Goal: Navigation & Orientation: Find specific page/section

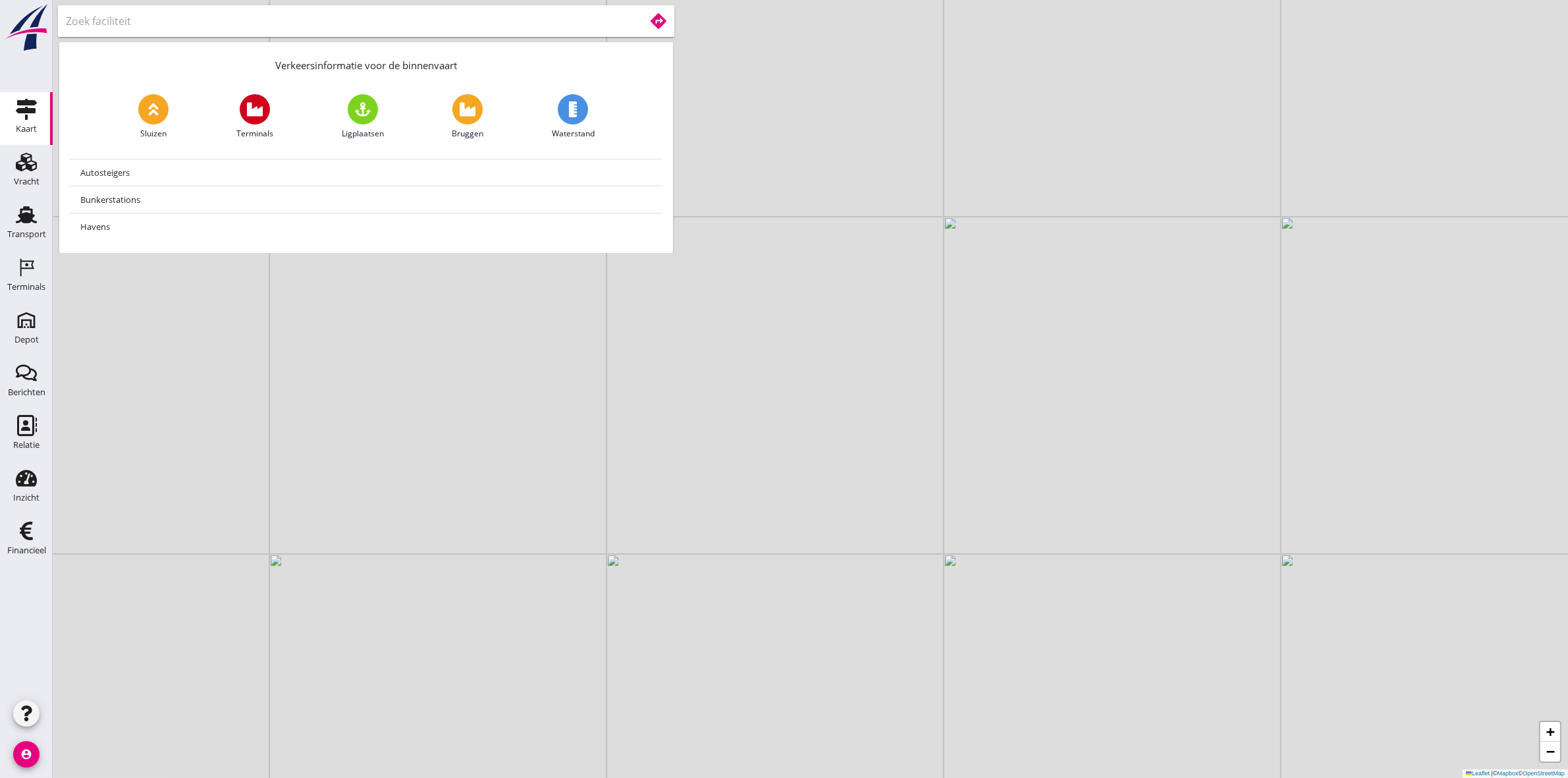
click at [242, 18] on input "text" at bounding box center [346, 21] width 561 height 21
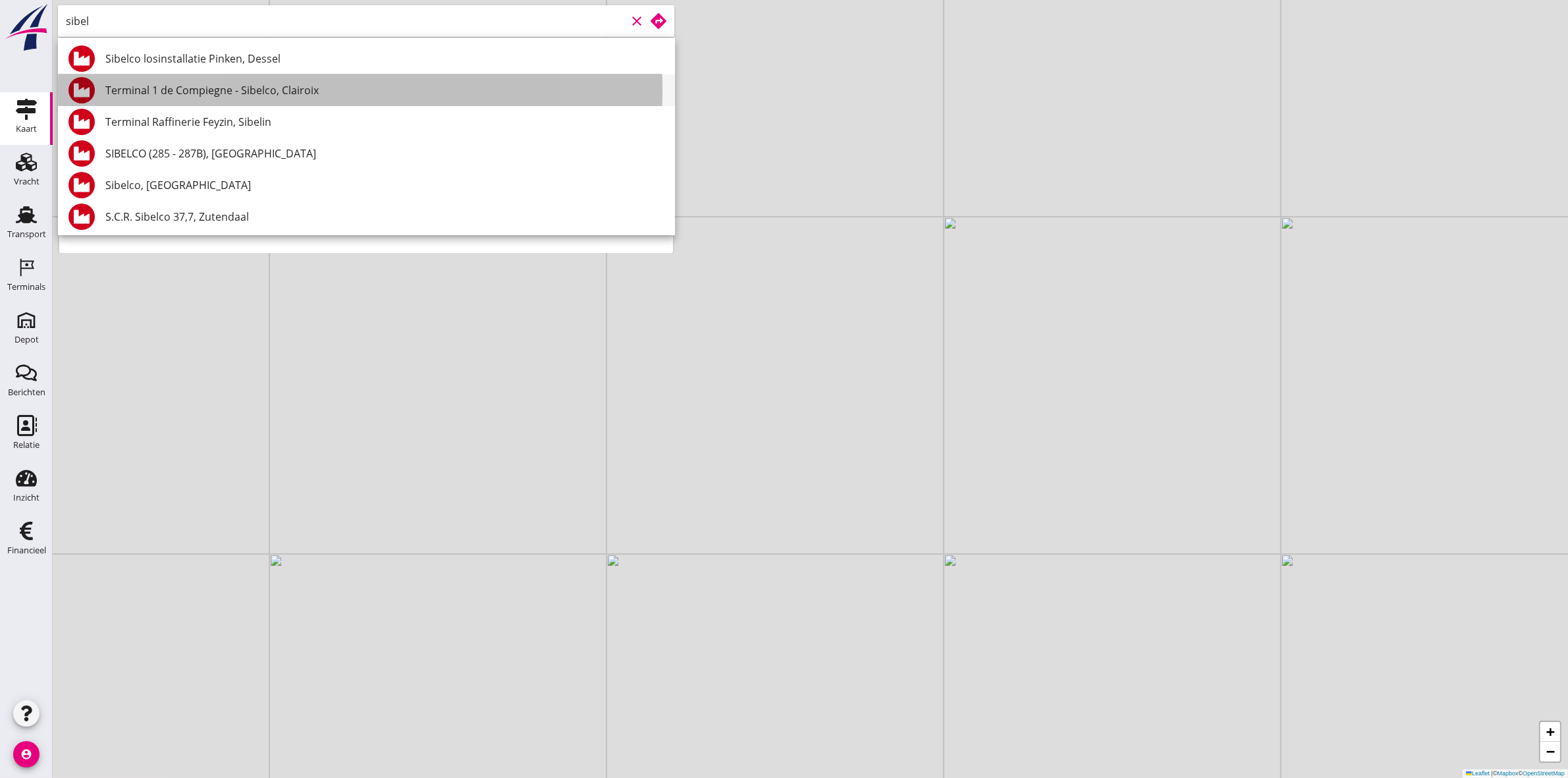
click at [241, 83] on div "Terminal 1 de Compiegne - Sibelco, Clairoix" at bounding box center [385, 90] width 559 height 16
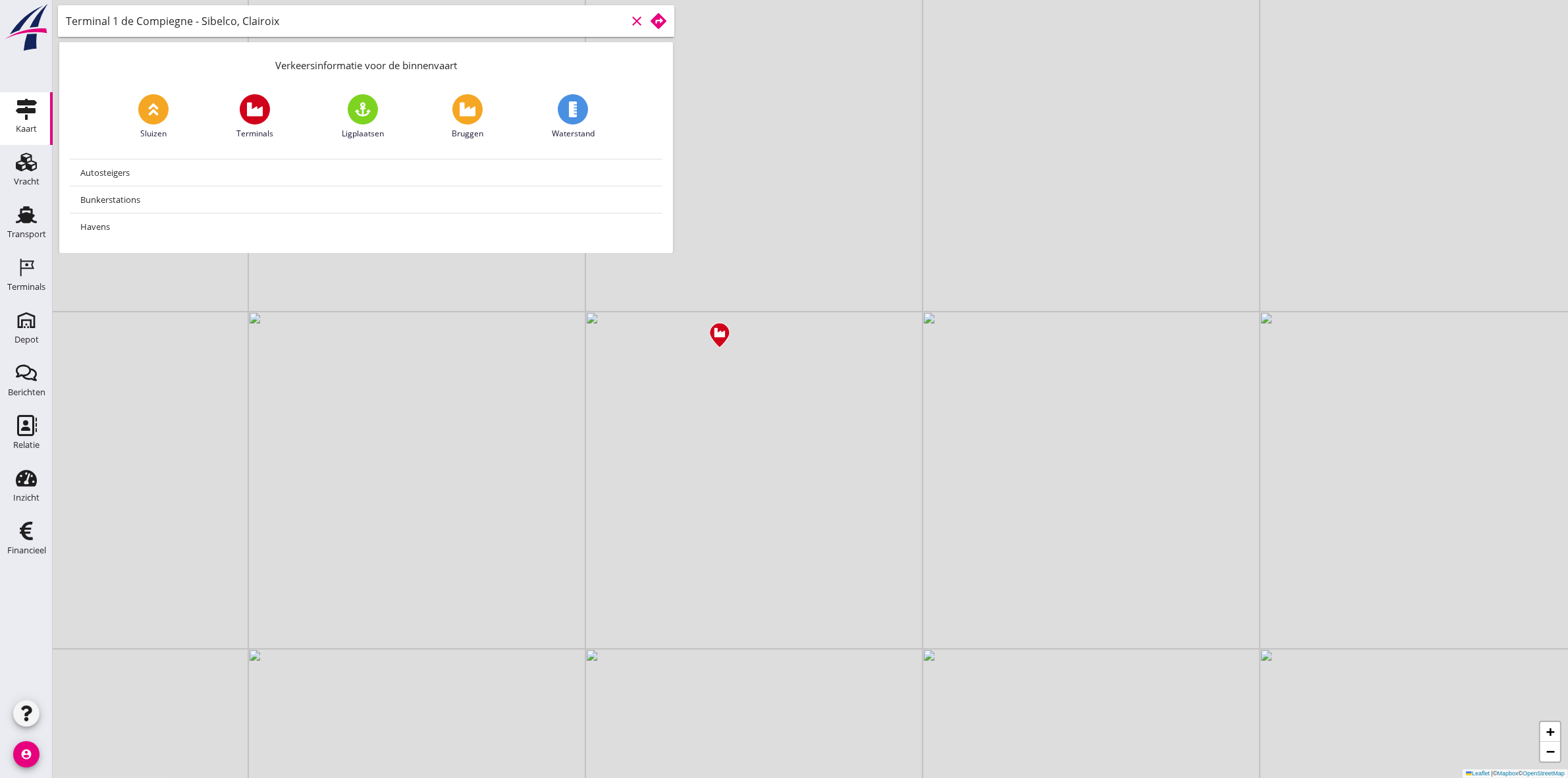
click at [344, 24] on input "Terminal 1 de Compiegne - Sibelco, Clairoix" at bounding box center [346, 21] width 561 height 21
type input "T"
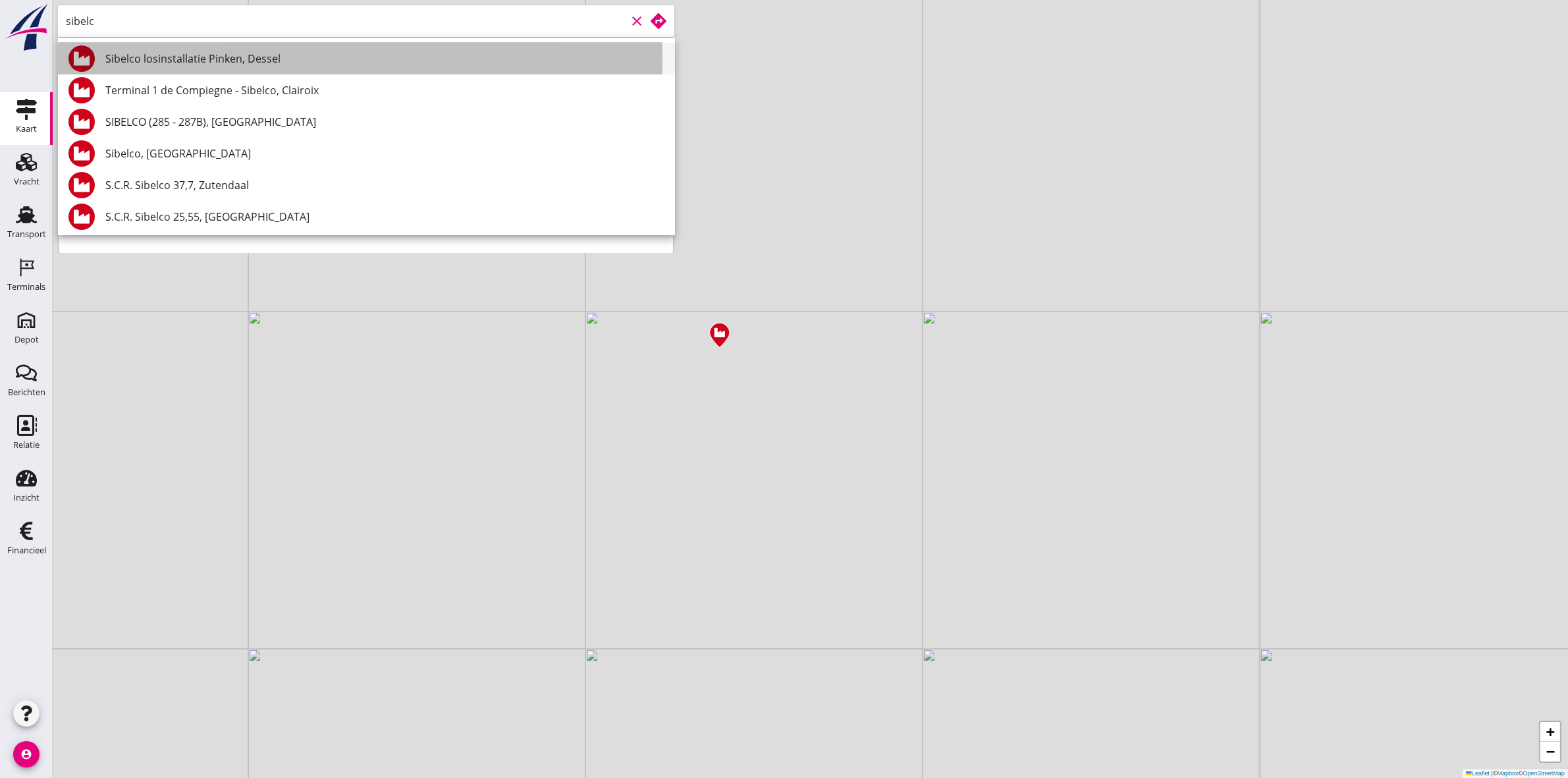
click at [333, 54] on div "Sibelco losinstallatie Pinken, Dessel" at bounding box center [385, 59] width 559 height 16
type input "Sibelco losinstallatie Pinken, Dessel"
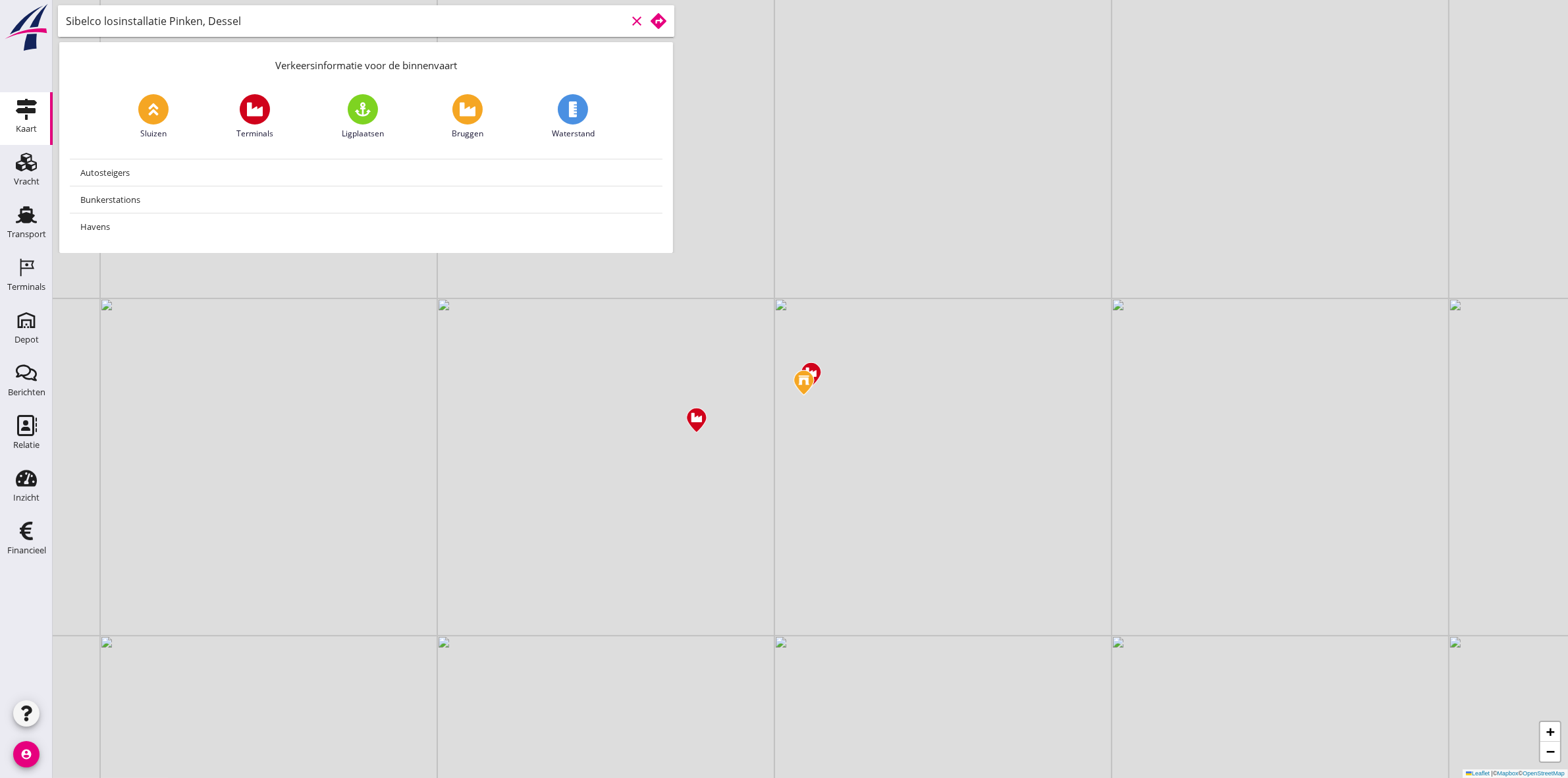
click at [653, 32] on div "Sibelco losinstallatie Pinken, Dessel clear" at bounding box center [366, 21] width 616 height 32
click at [659, 24] on use at bounding box center [659, 21] width 16 height 16
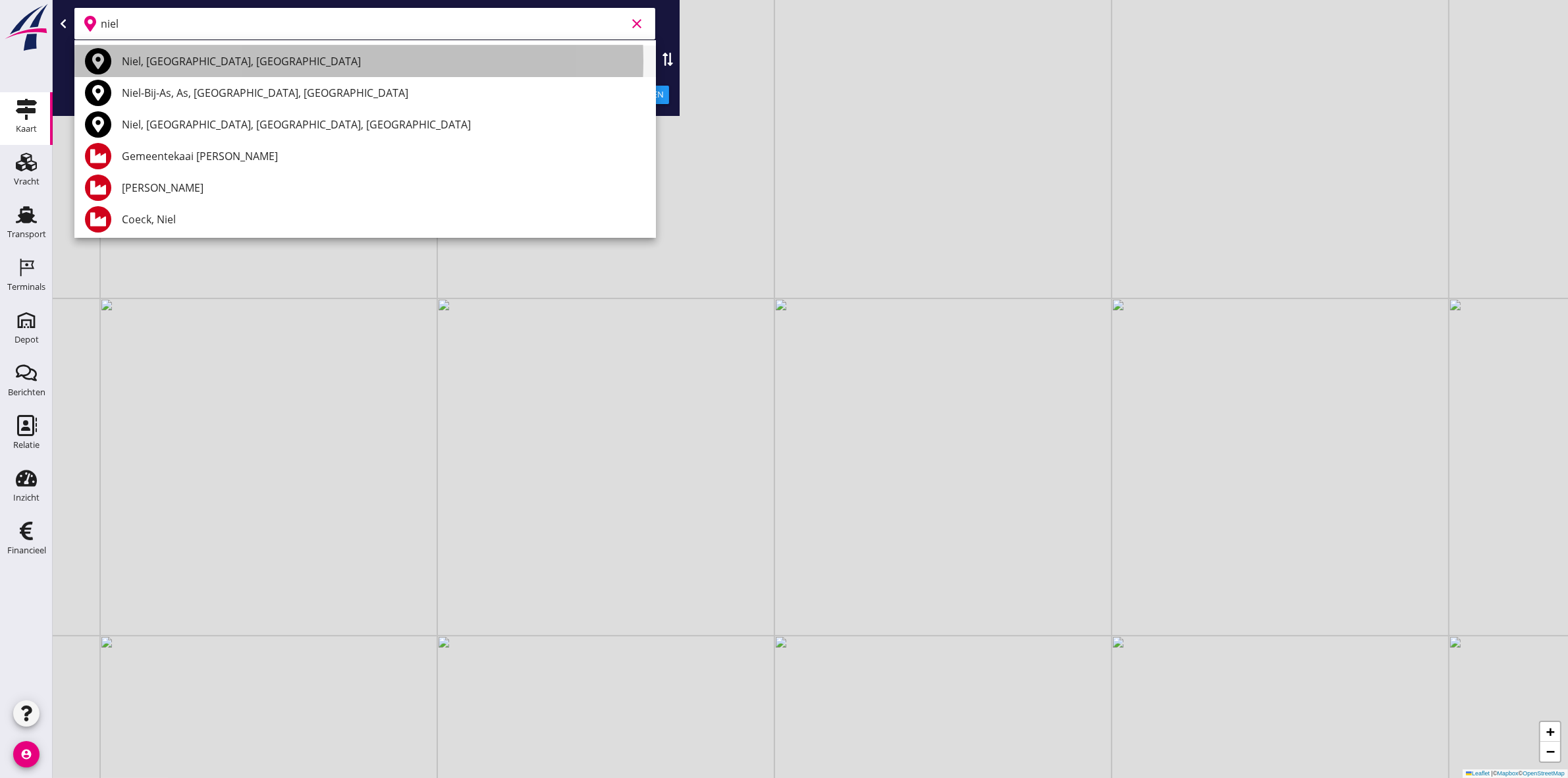
click at [212, 69] on div "Niel, [GEOGRAPHIC_DATA], [GEOGRAPHIC_DATA]" at bounding box center [383, 61] width 523 height 16
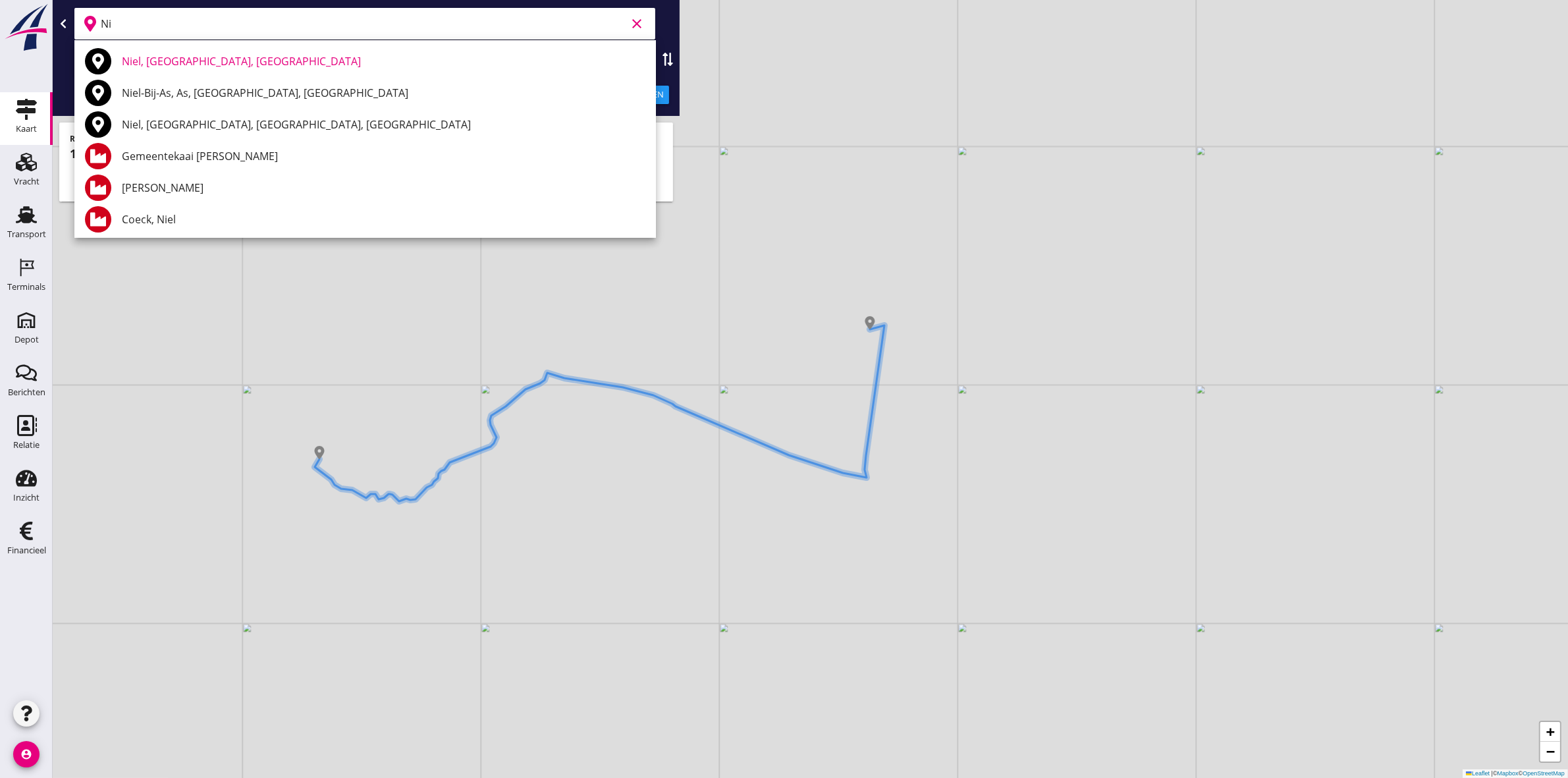
type input "N"
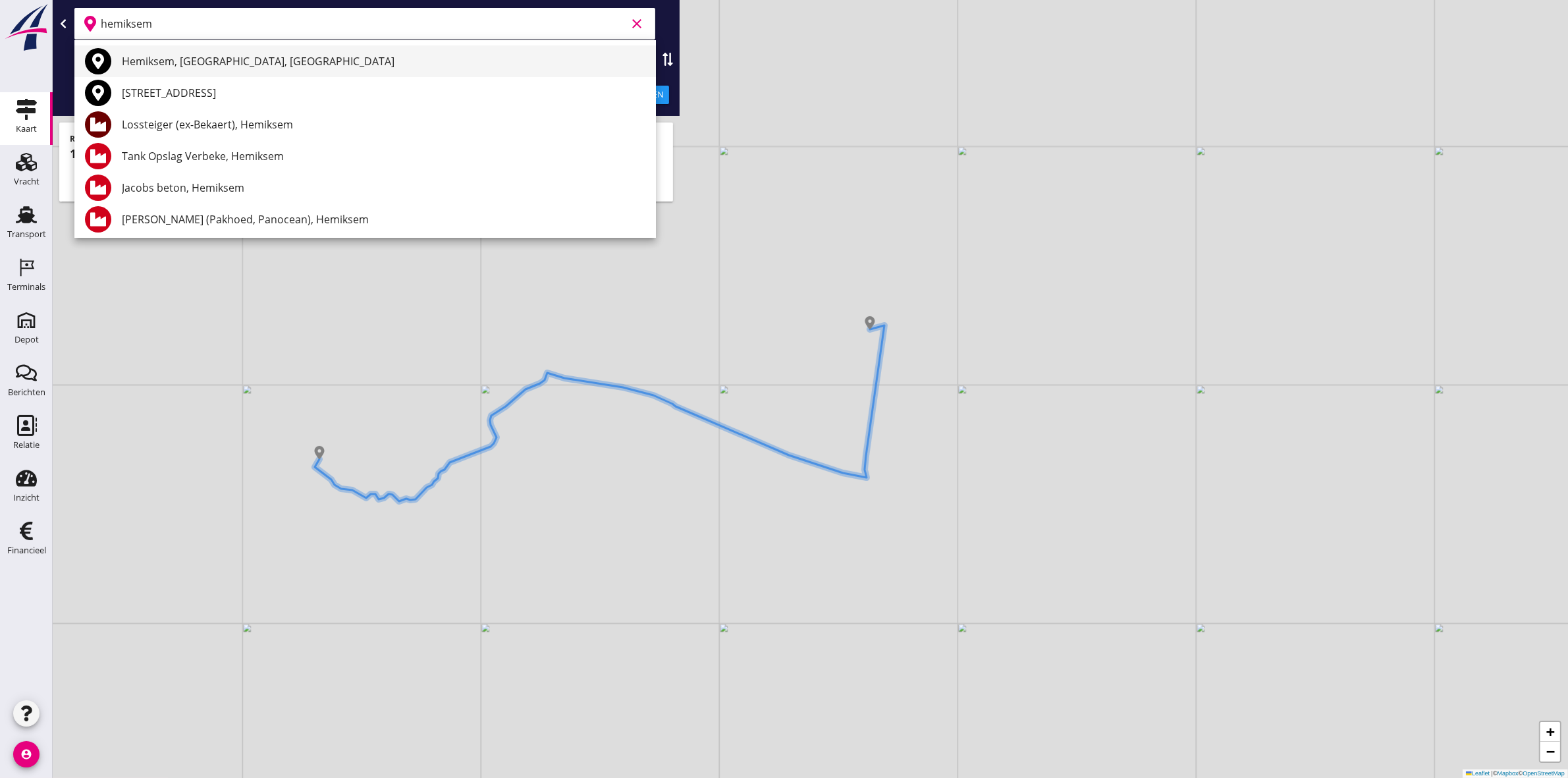
click at [261, 56] on div "Hemiksem, [GEOGRAPHIC_DATA], [GEOGRAPHIC_DATA]" at bounding box center [383, 61] width 523 height 16
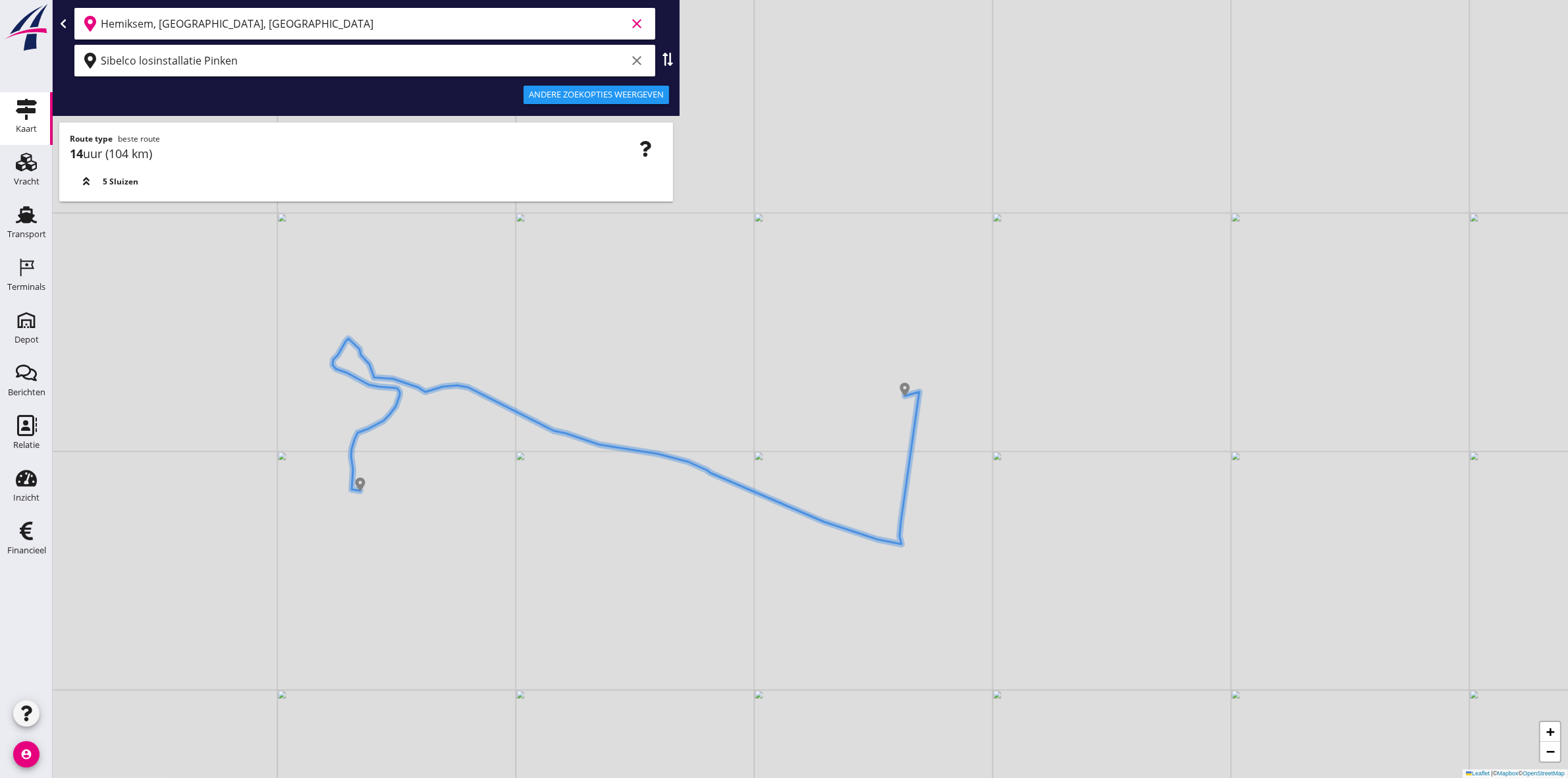
type input "Hemiksem, [GEOGRAPHIC_DATA], [GEOGRAPHIC_DATA]"
